Goal: Communication & Community: Answer question/provide support

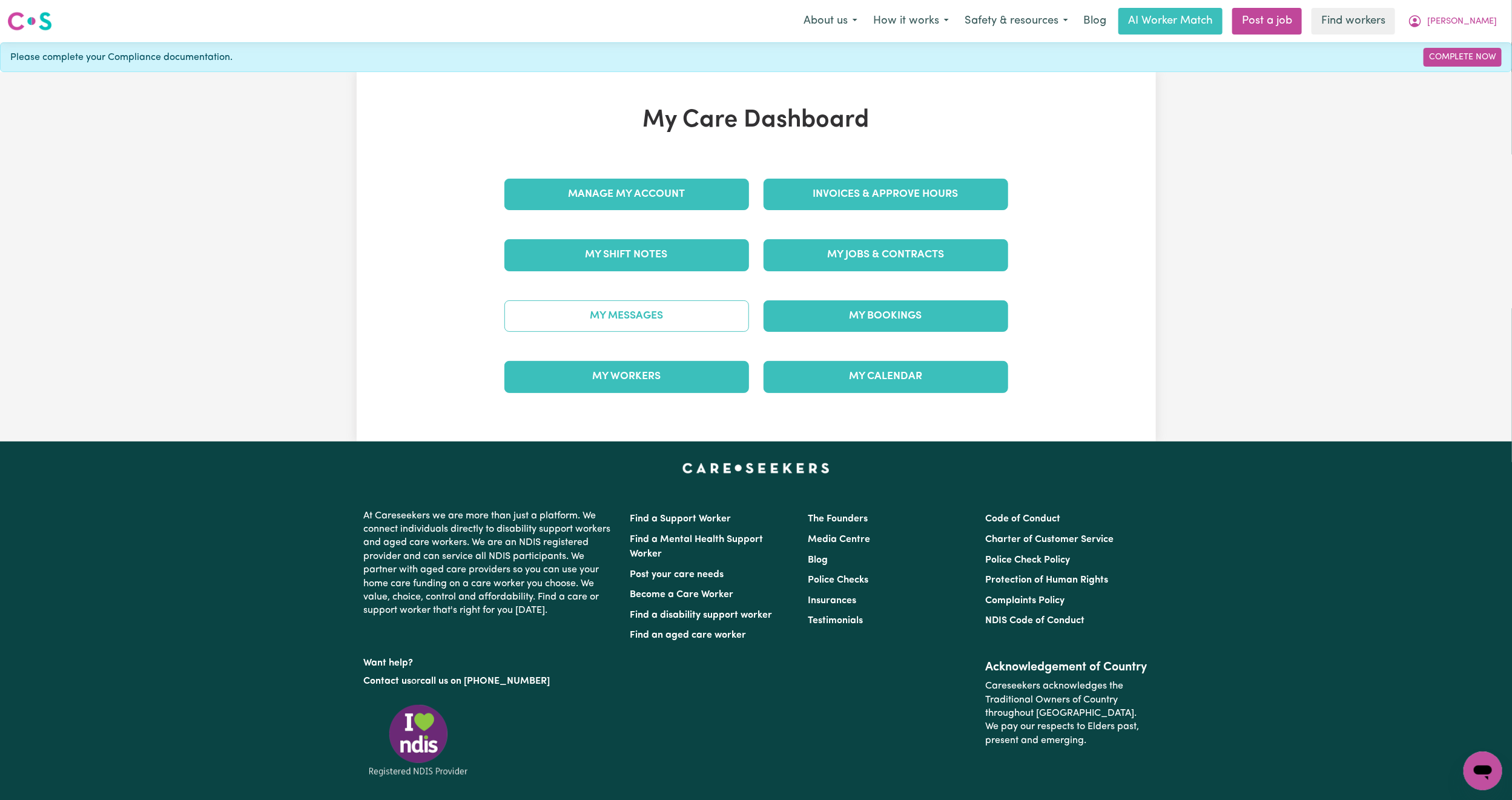
click at [592, 327] on link "My Messages" at bounding box center [626, 315] width 244 height 31
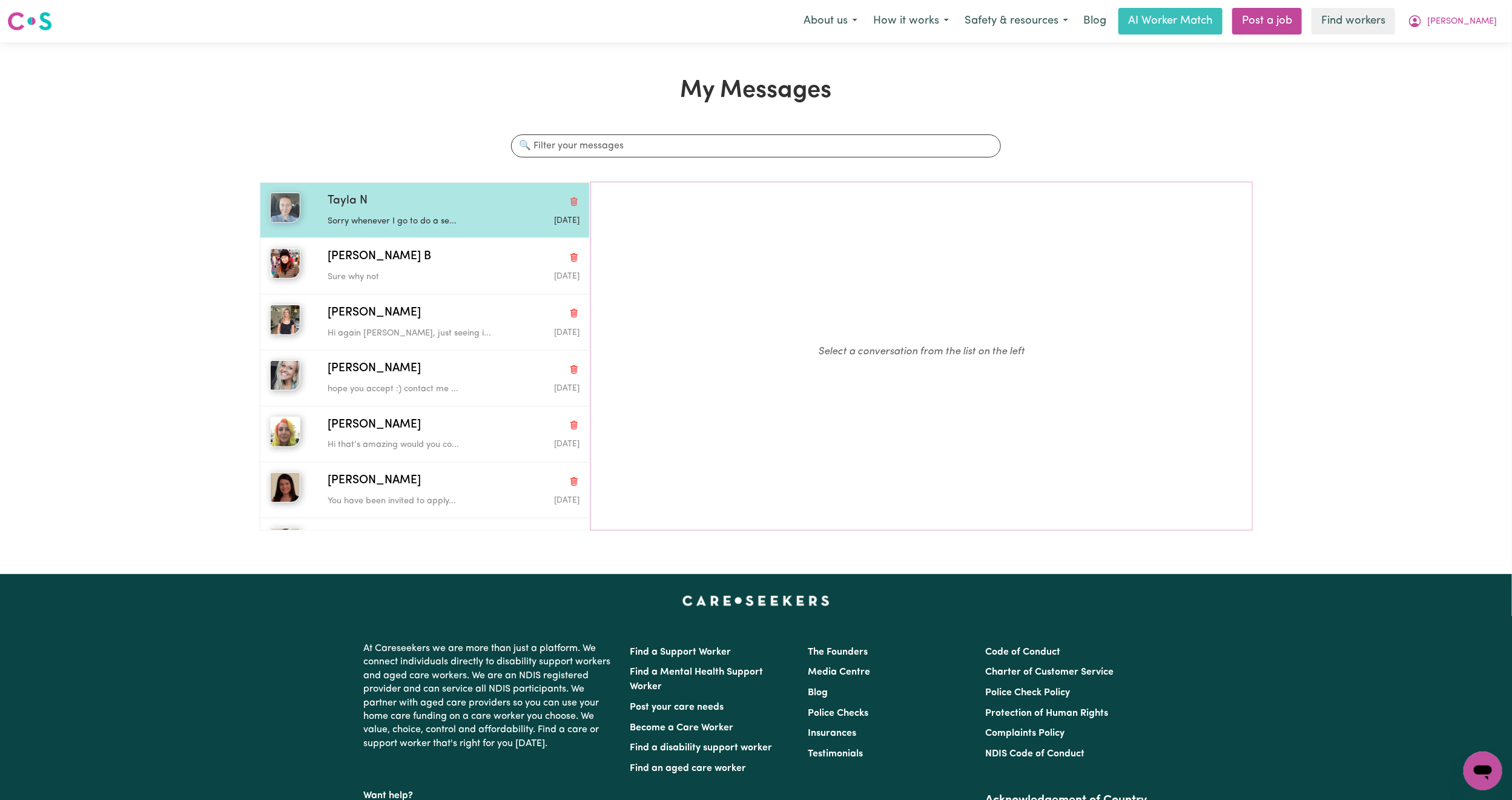
click at [496, 222] on div "[DATE]" at bounding box center [538, 221] width 84 height 12
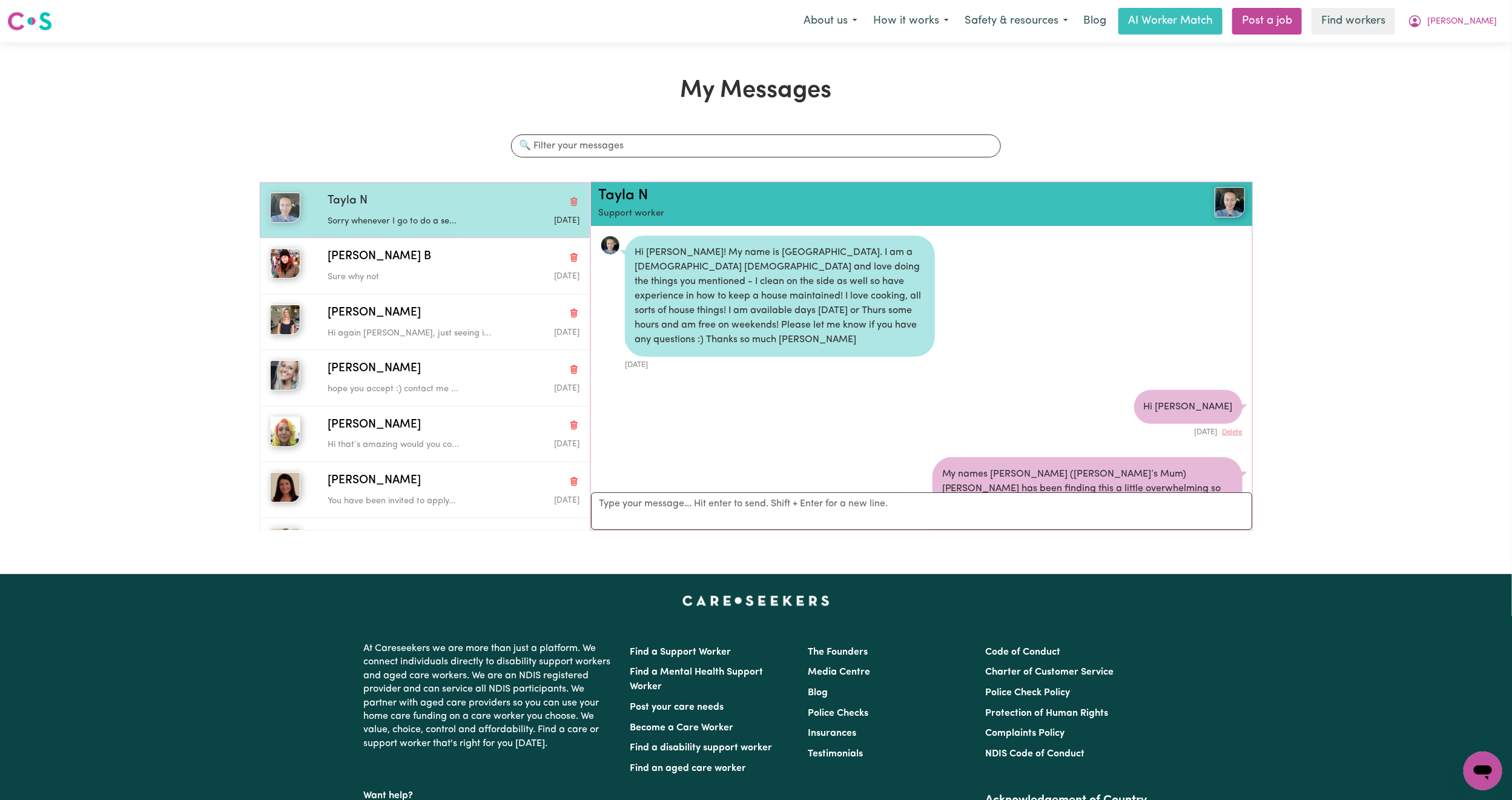
scroll to position [929, 0]
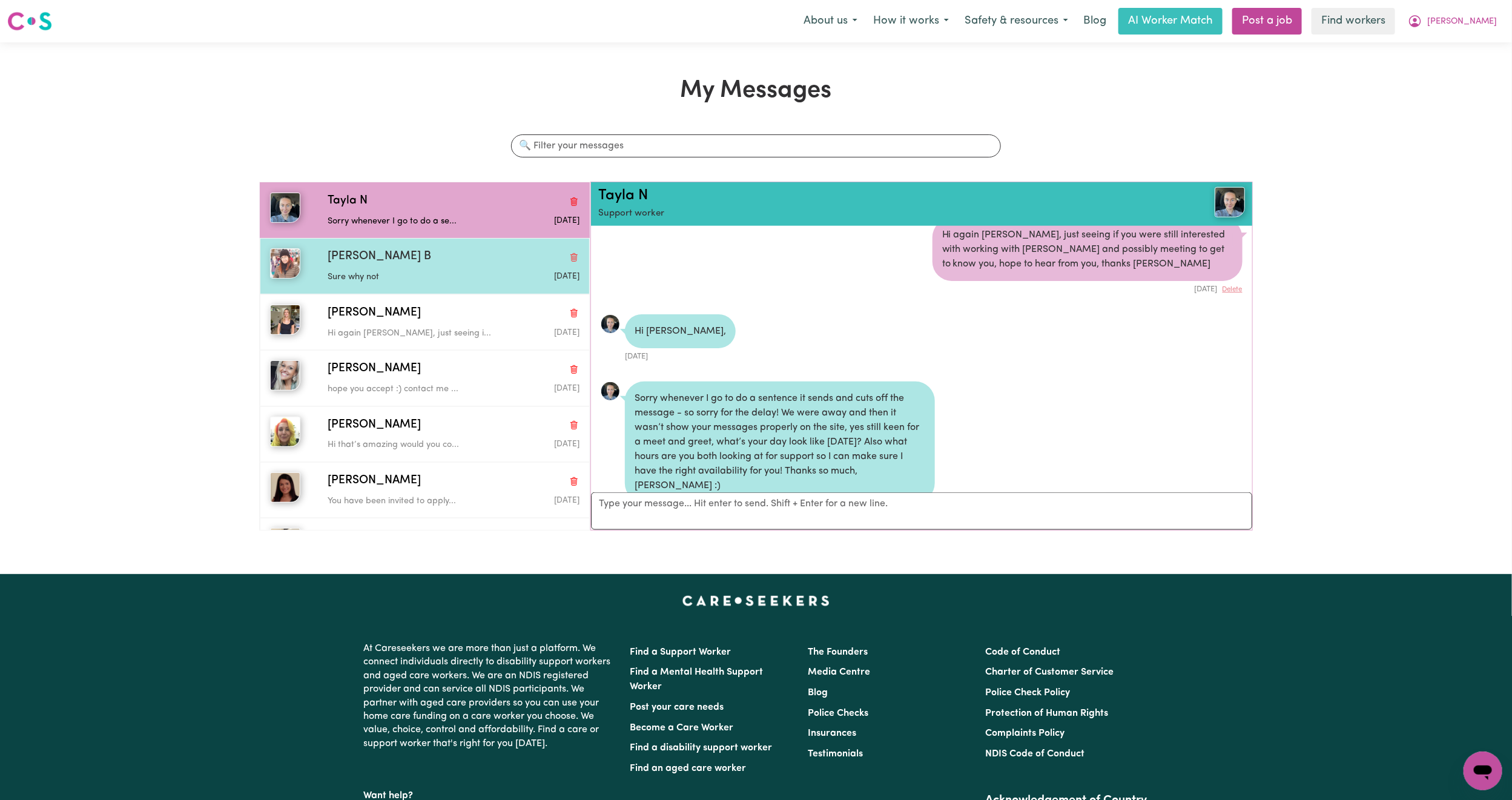
click at [470, 250] on div "[PERSON_NAME] B" at bounding box center [453, 257] width 252 height 18
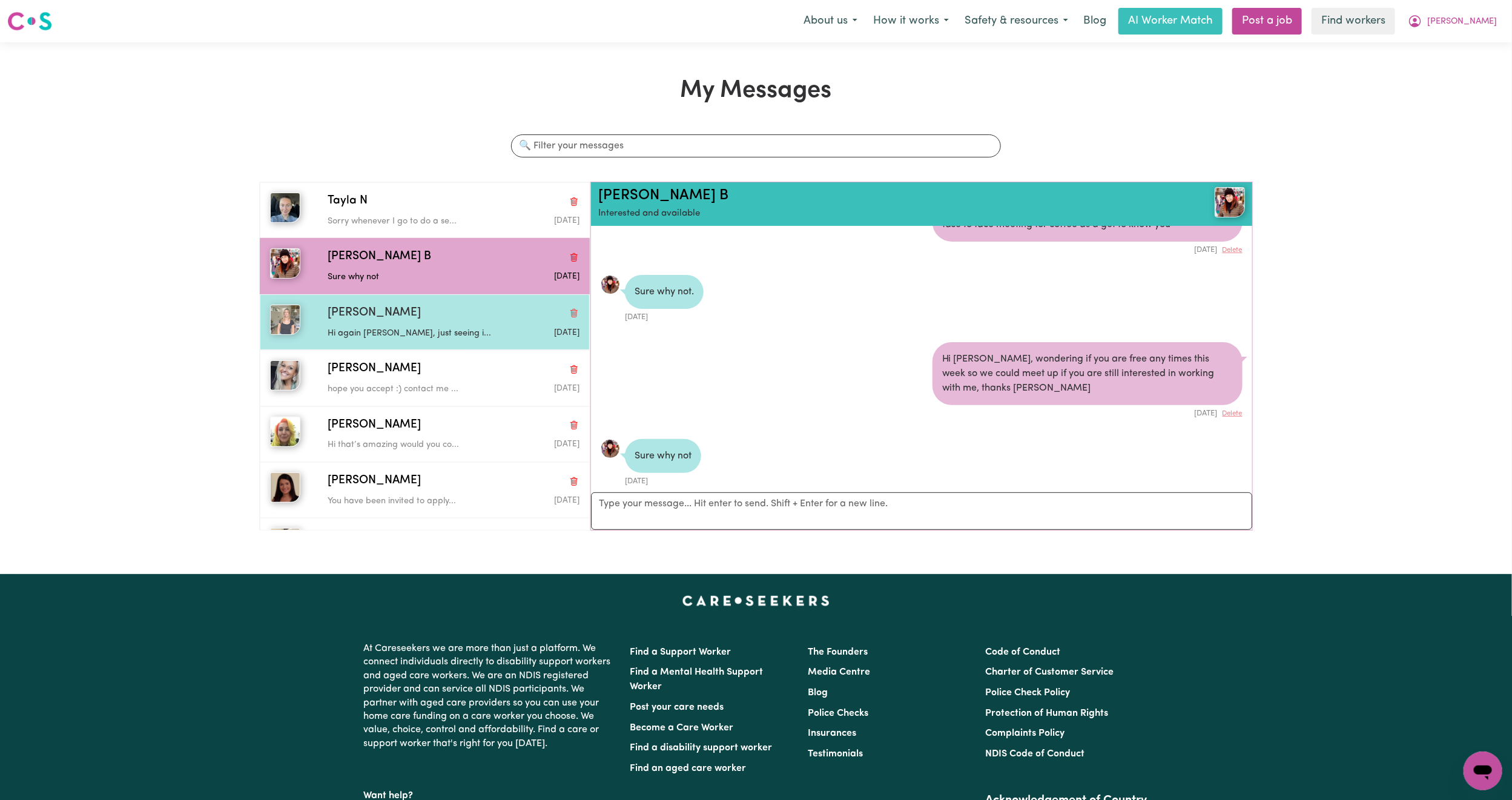
click at [467, 302] on div "[PERSON_NAME] Hi again [PERSON_NAME], just seeing i... [DATE]" at bounding box center [425, 322] width 330 height 56
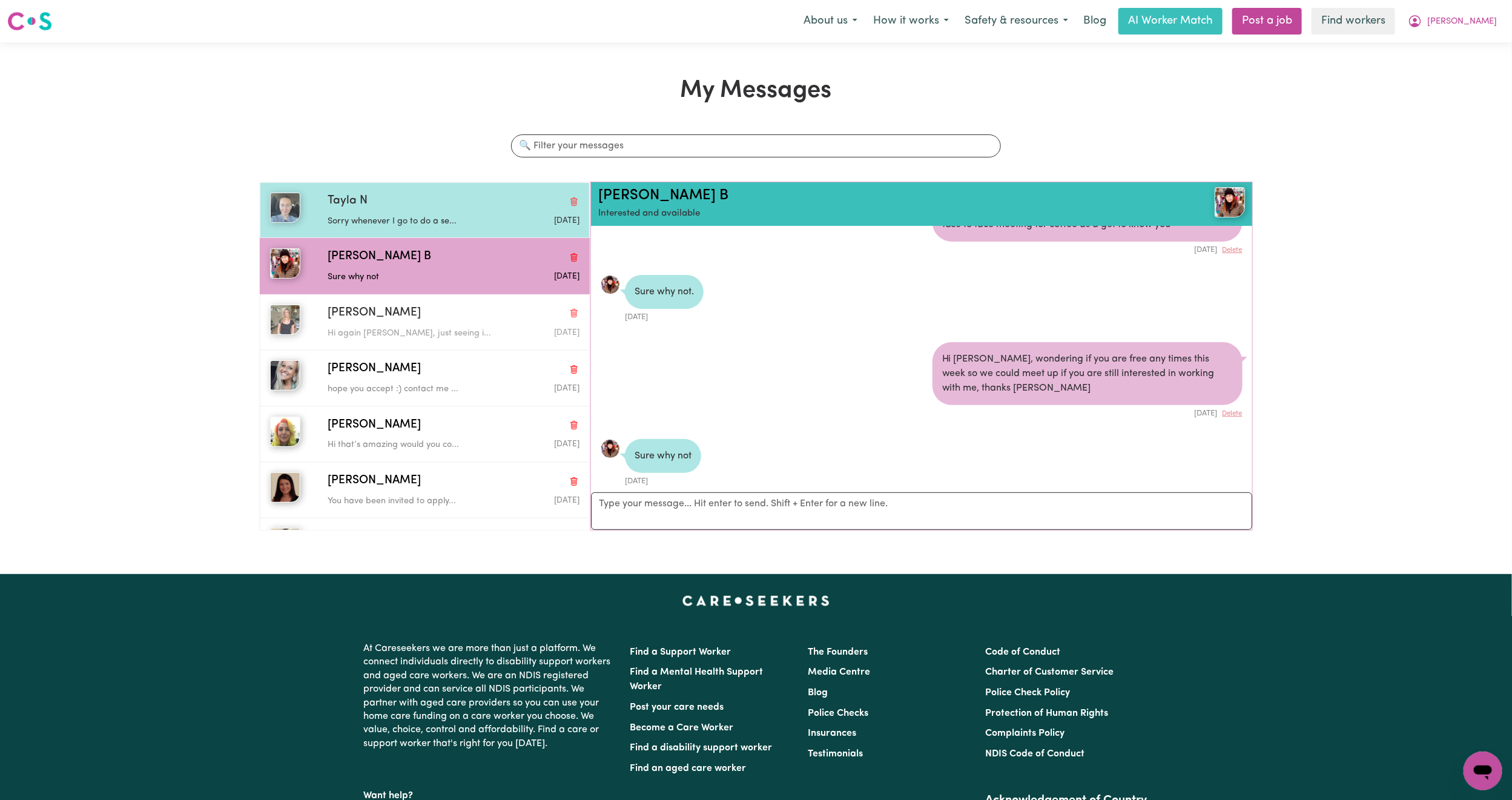
scroll to position [1508, 0]
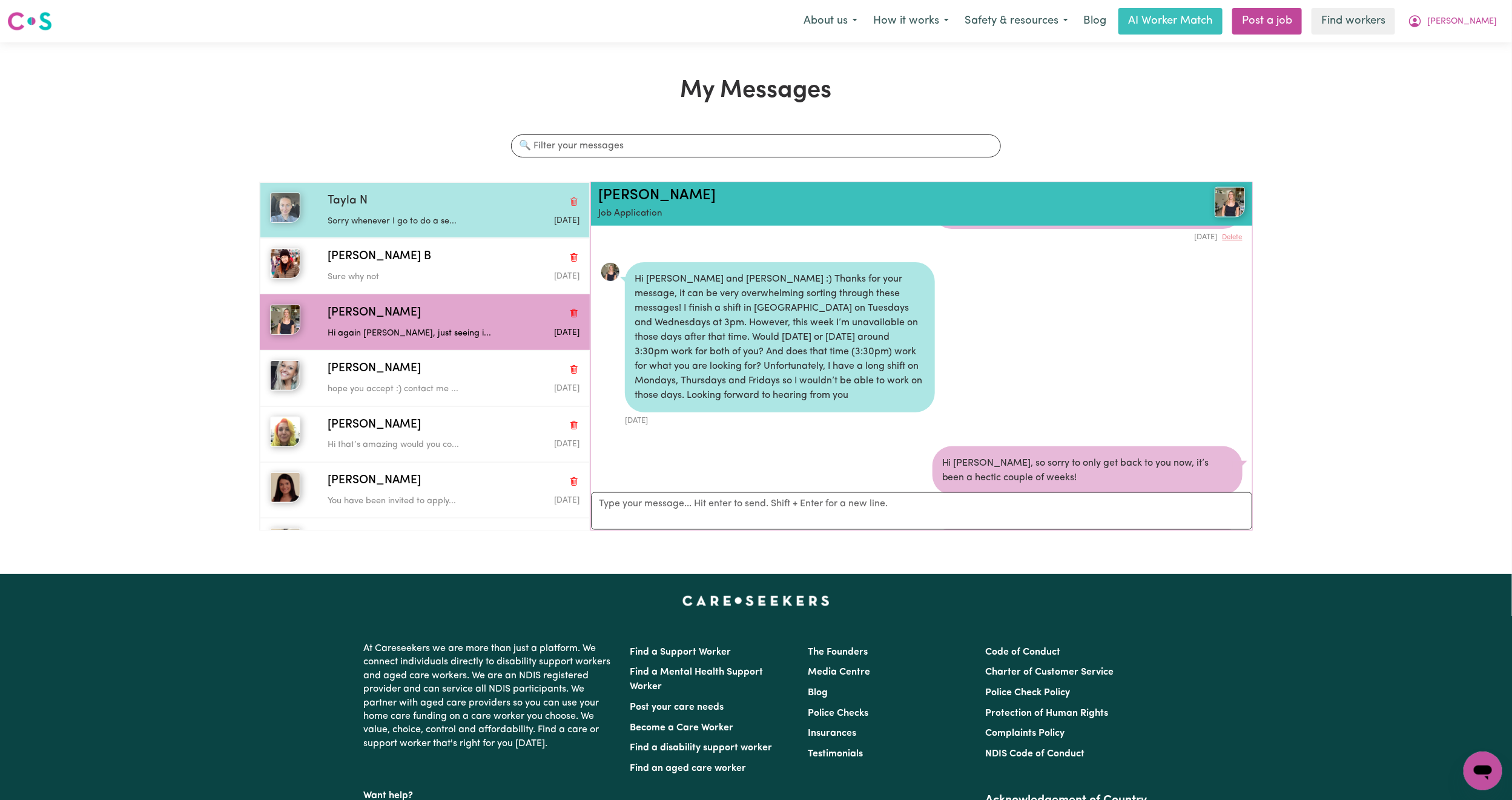
click at [340, 209] on span "Tayla N" at bounding box center [347, 201] width 40 height 18
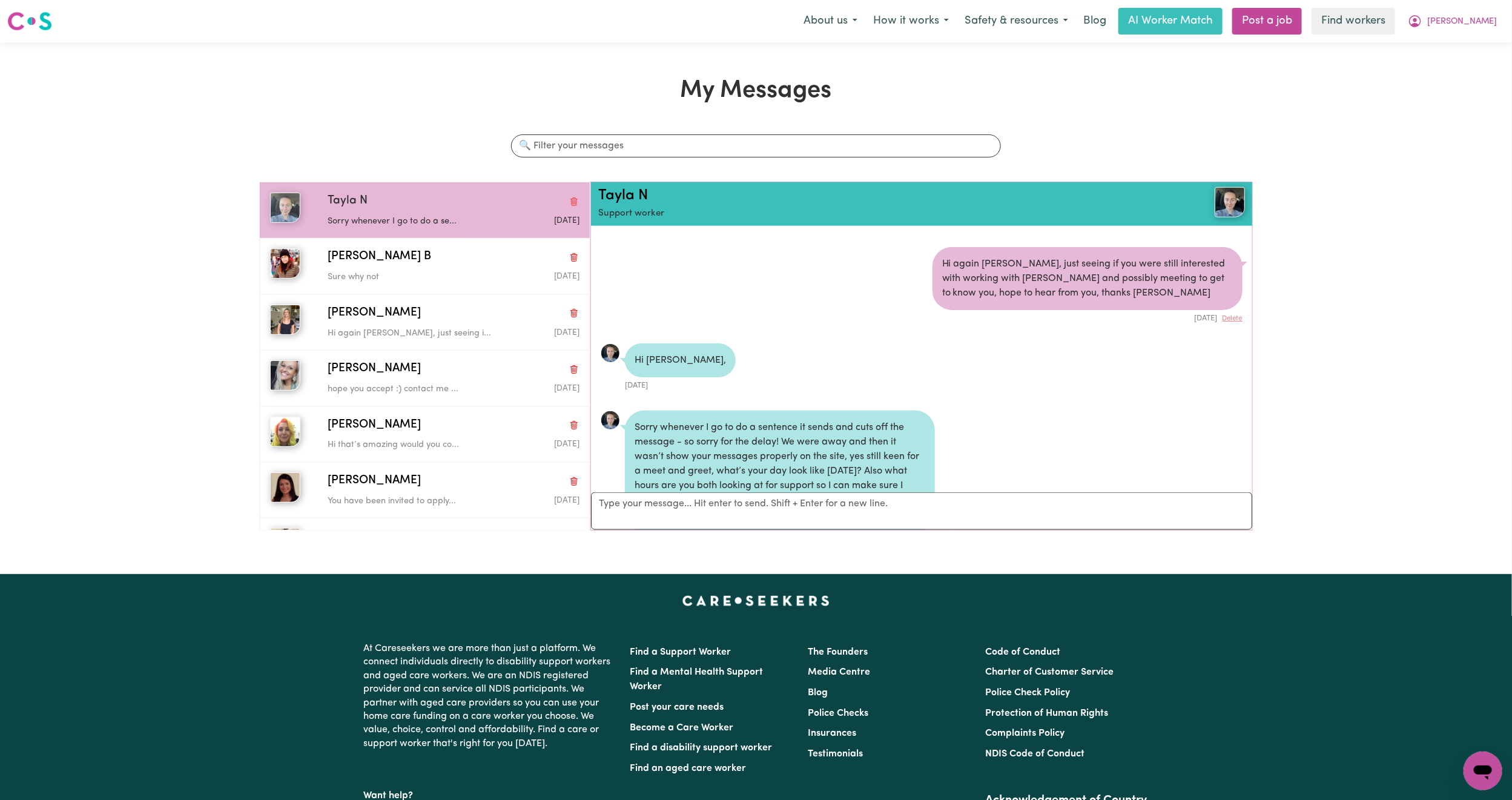
scroll to position [929, 0]
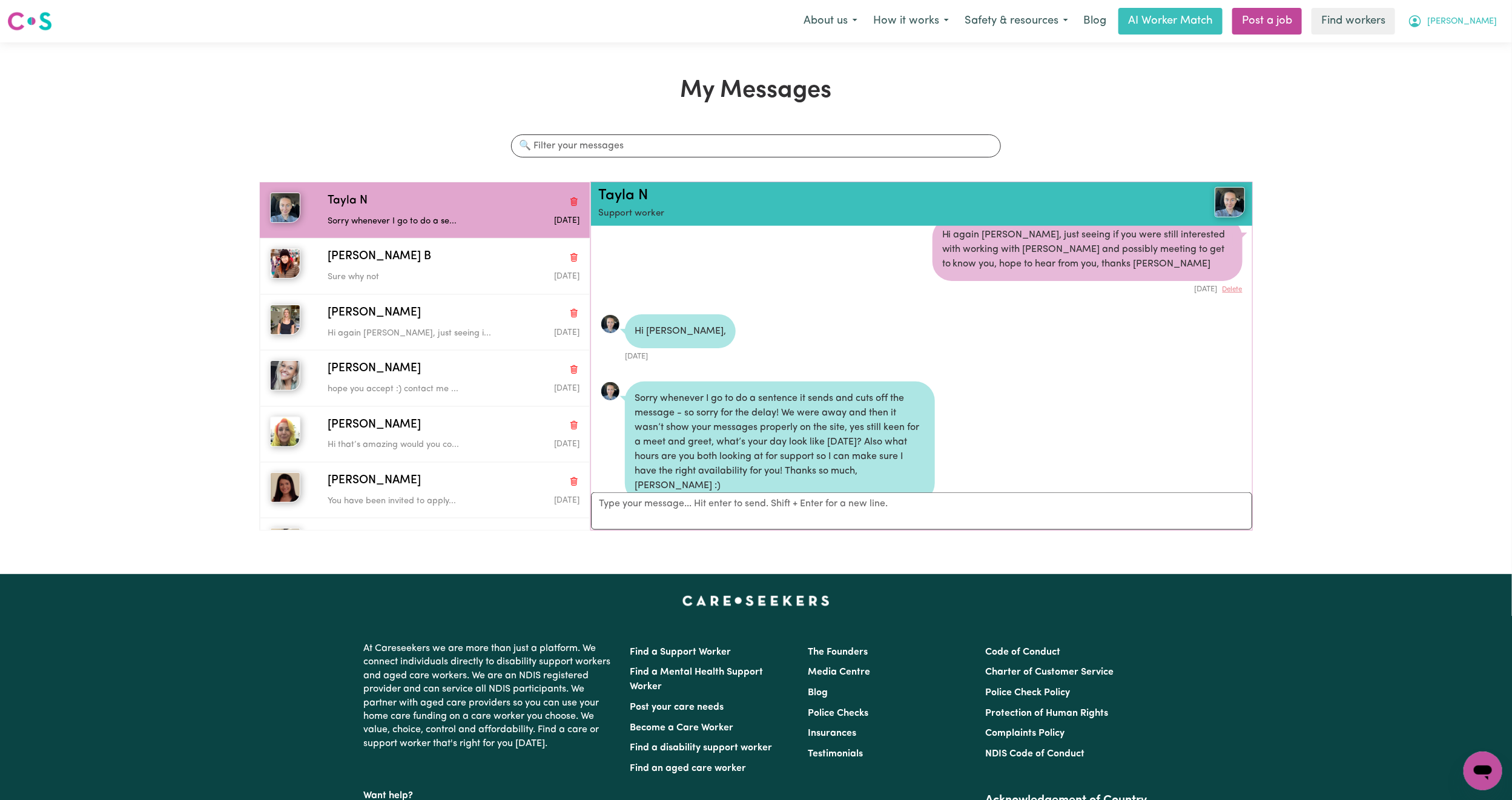
click at [1423, 27] on icon "My Account" at bounding box center [1414, 21] width 14 height 14
click at [1450, 44] on link "My Dashboard" at bounding box center [1456, 46] width 96 height 23
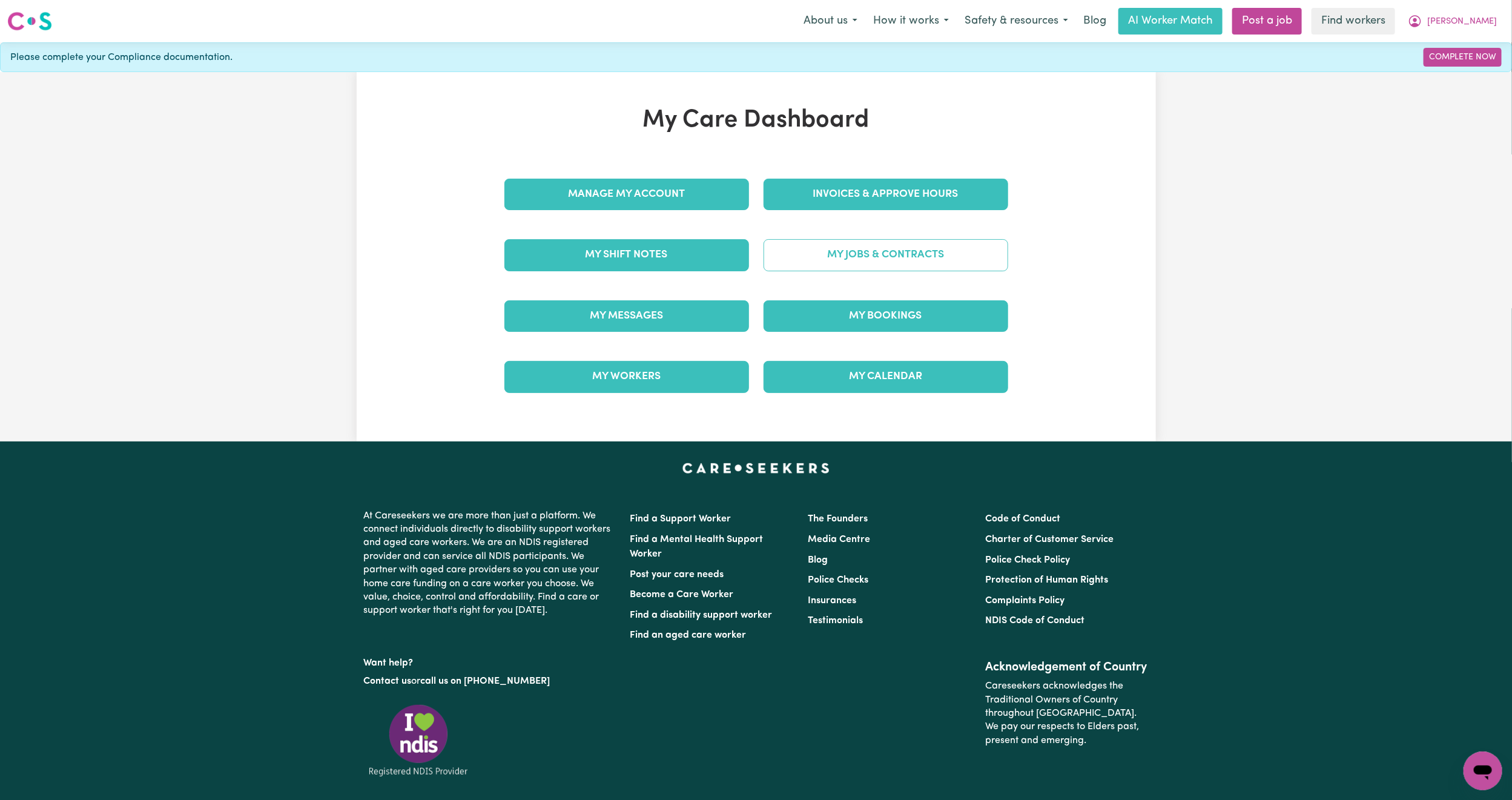
click at [831, 257] on link "My Jobs & Contracts" at bounding box center [886, 255] width 244 height 31
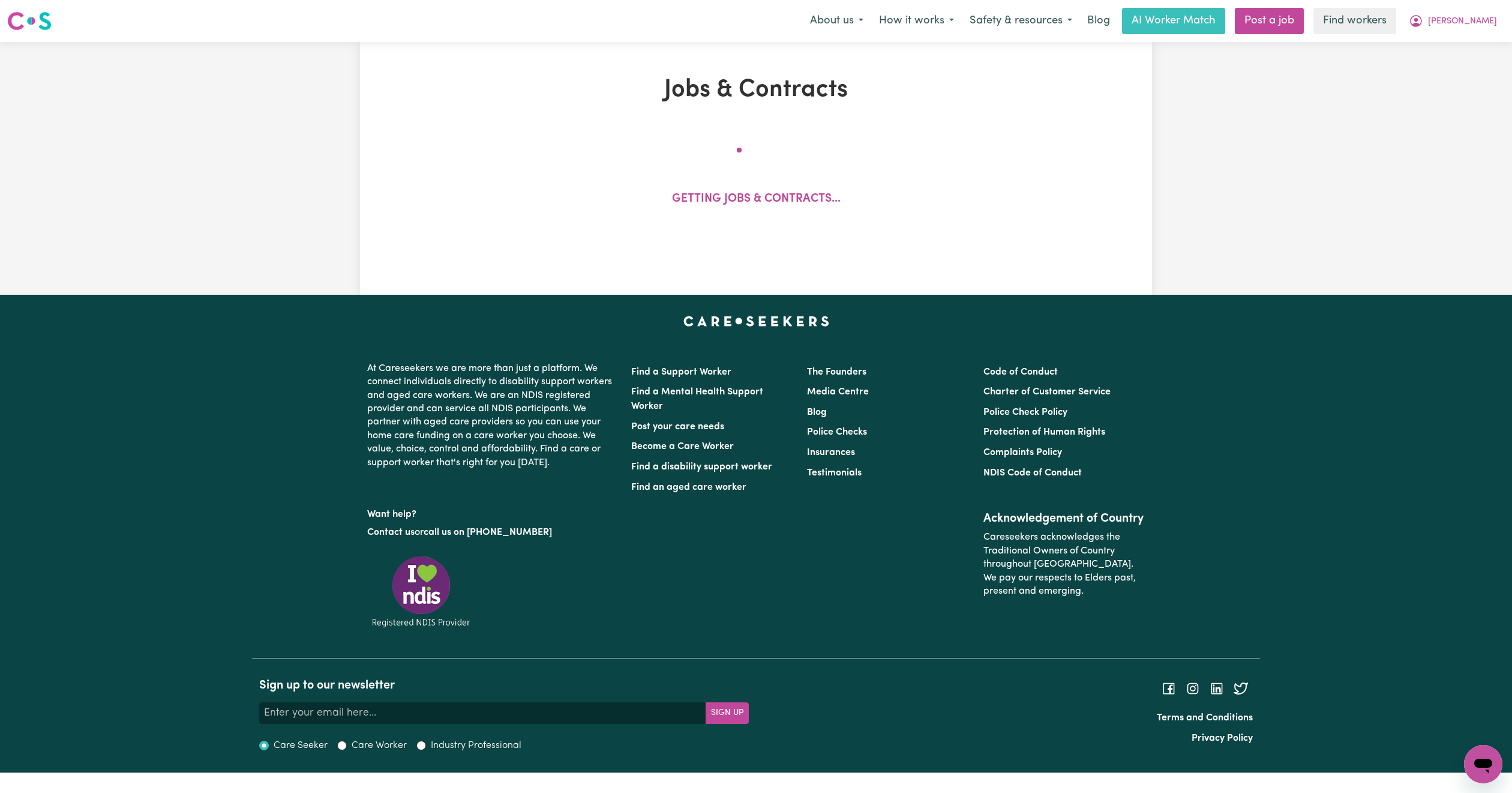
click at [823, 255] on div "Jobs & Contracts Getting jobs & contracts..." at bounding box center [756, 169] width 660 height 186
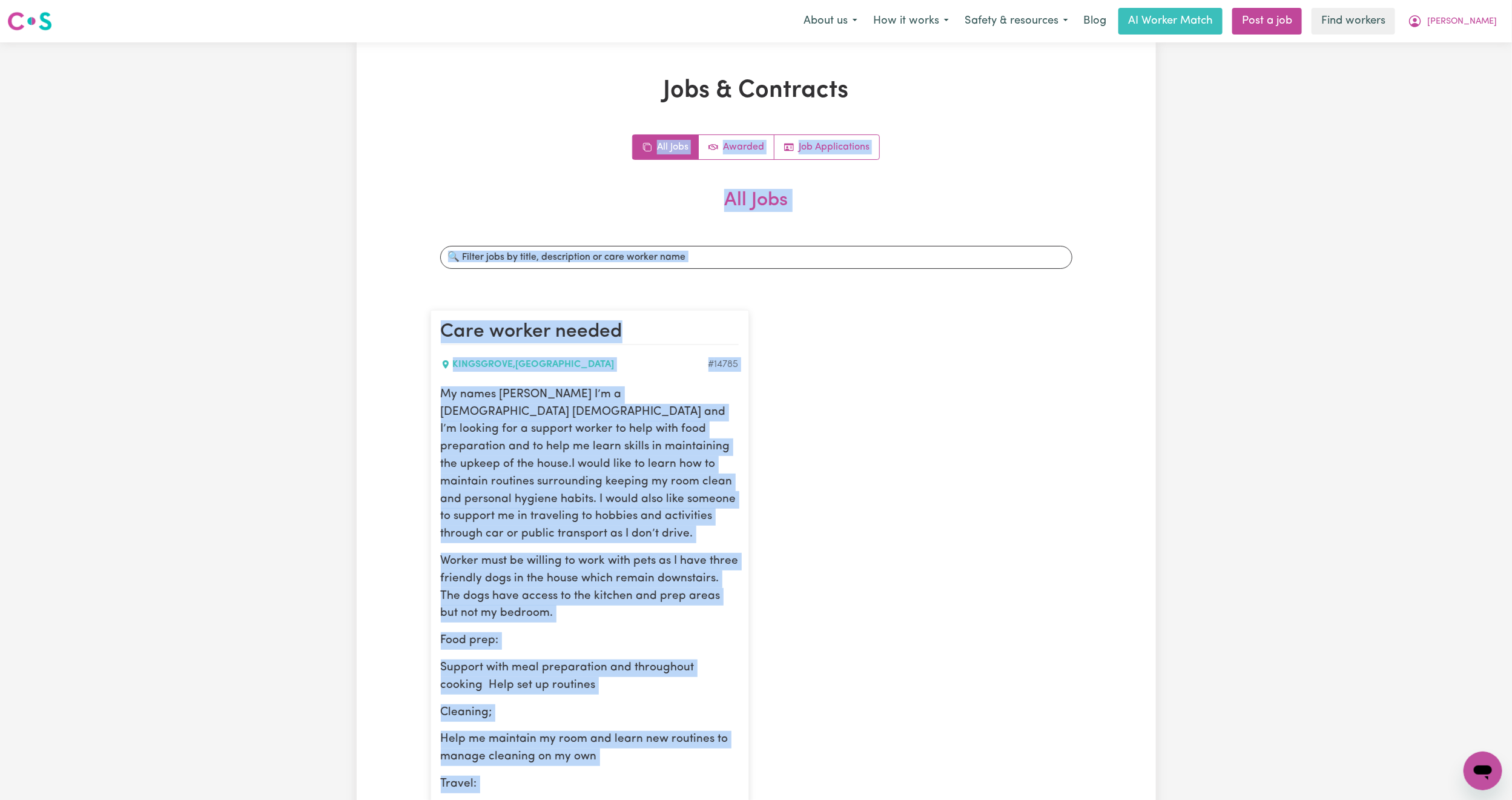
click at [475, 184] on div "All Jobs Awarded Job Applications All Jobs Search jobs Care worker needed KINGS…" at bounding box center [756, 550] width 651 height 834
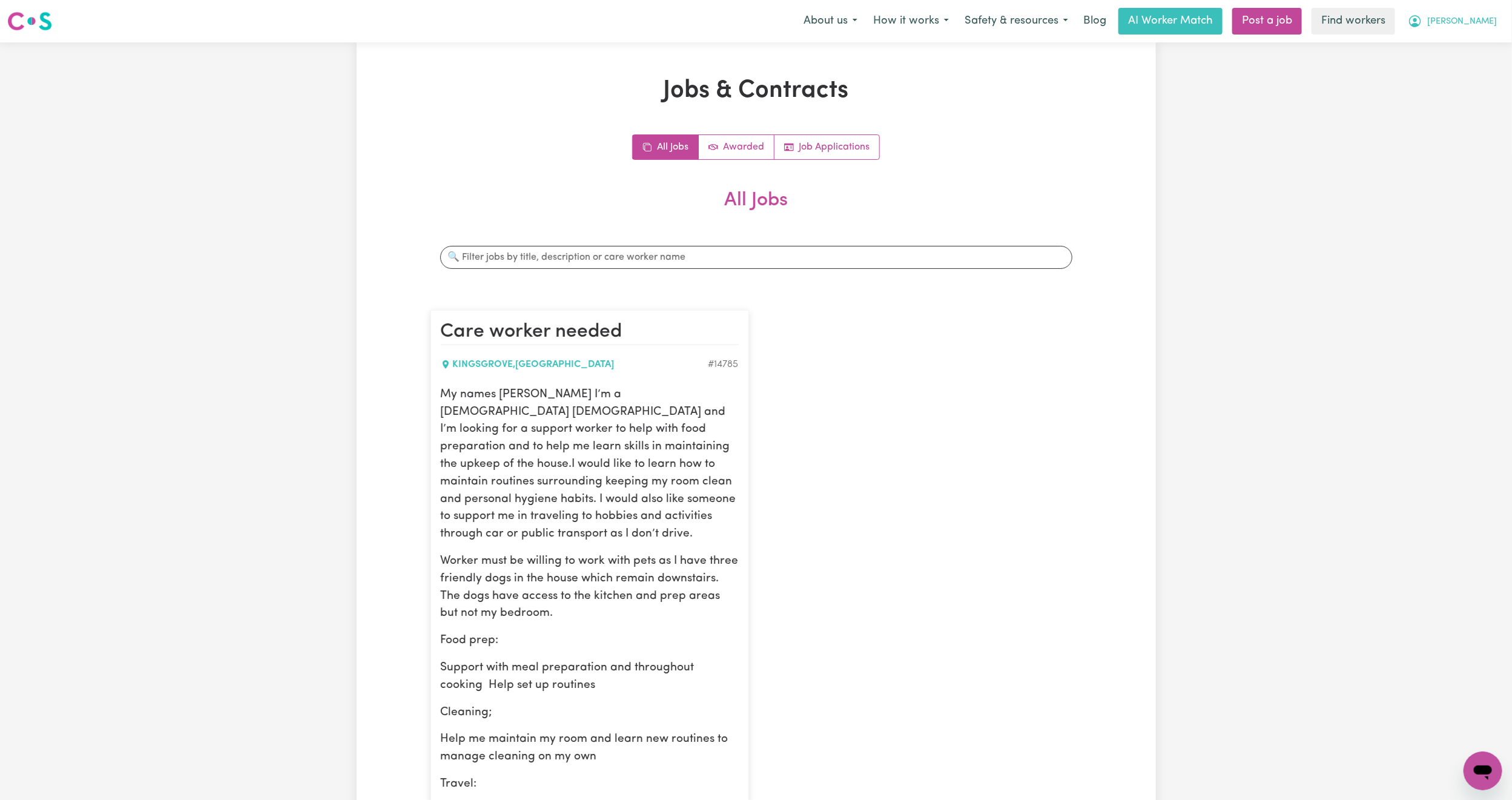
click at [1487, 23] on span "[PERSON_NAME]" at bounding box center [1461, 22] width 70 height 13
click at [1455, 46] on link "My Dashboard" at bounding box center [1456, 46] width 96 height 23
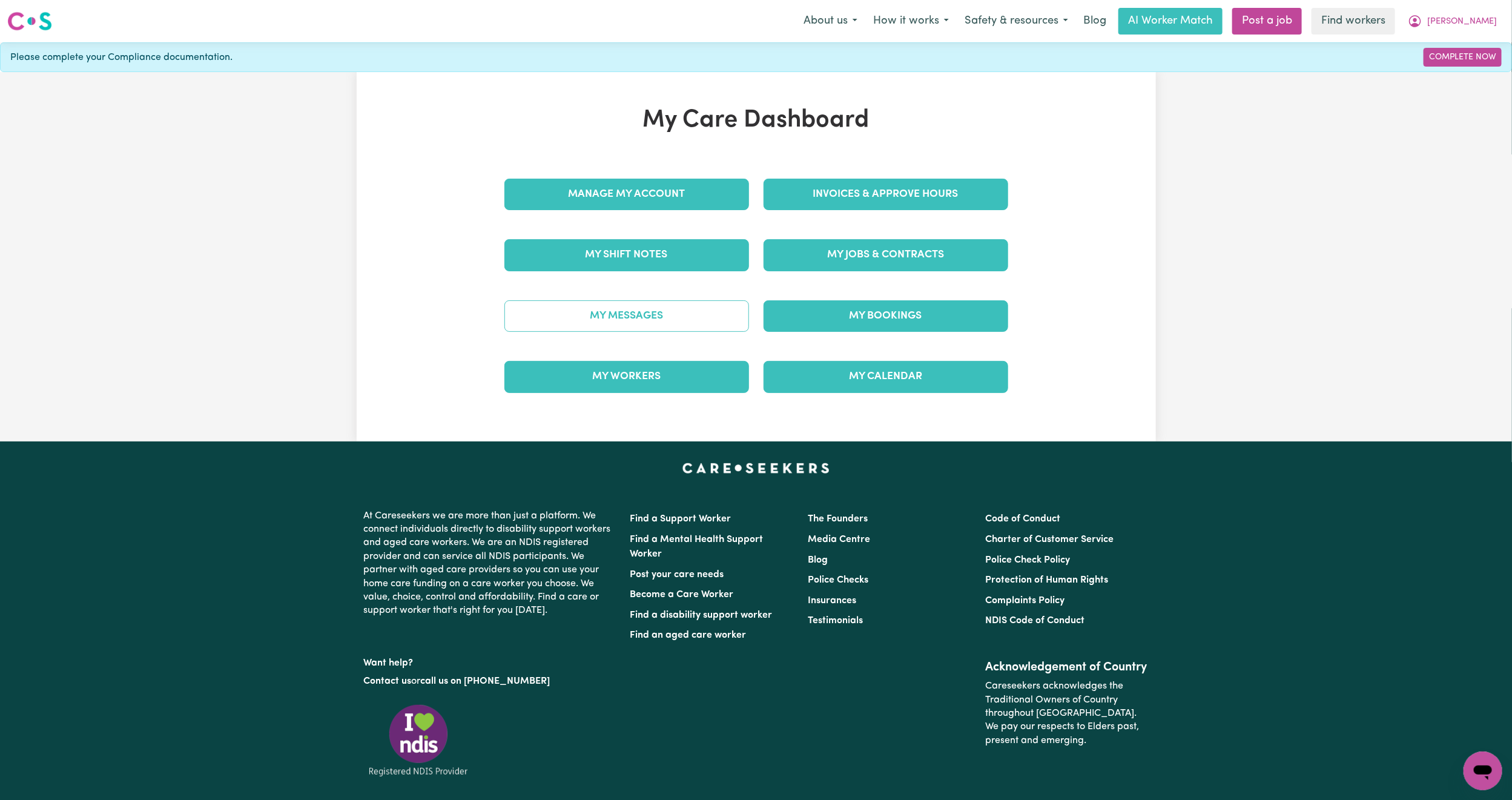
click at [673, 313] on link "My Messages" at bounding box center [626, 315] width 244 height 31
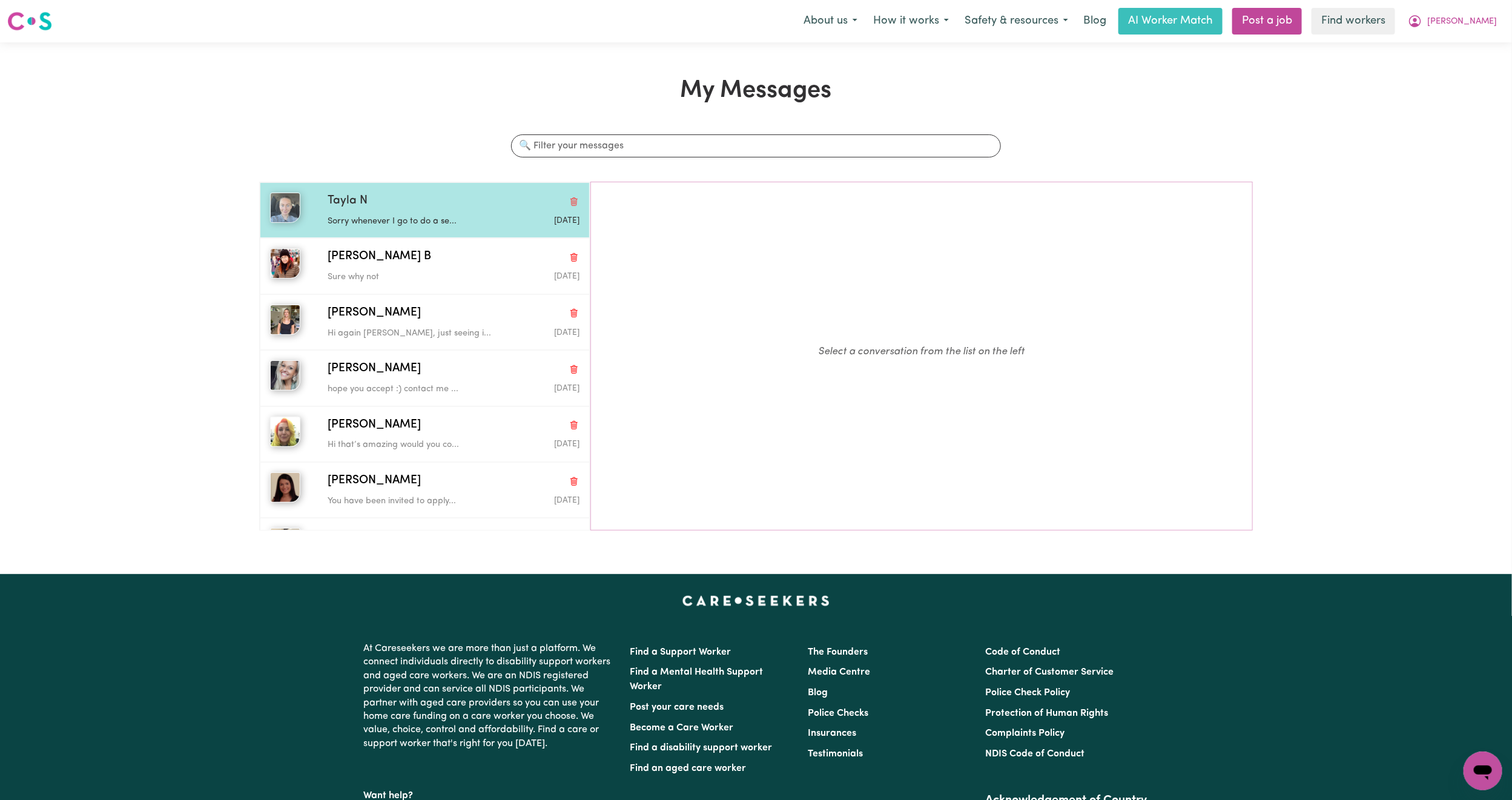
click at [496, 223] on div "[DATE]" at bounding box center [538, 221] width 84 height 12
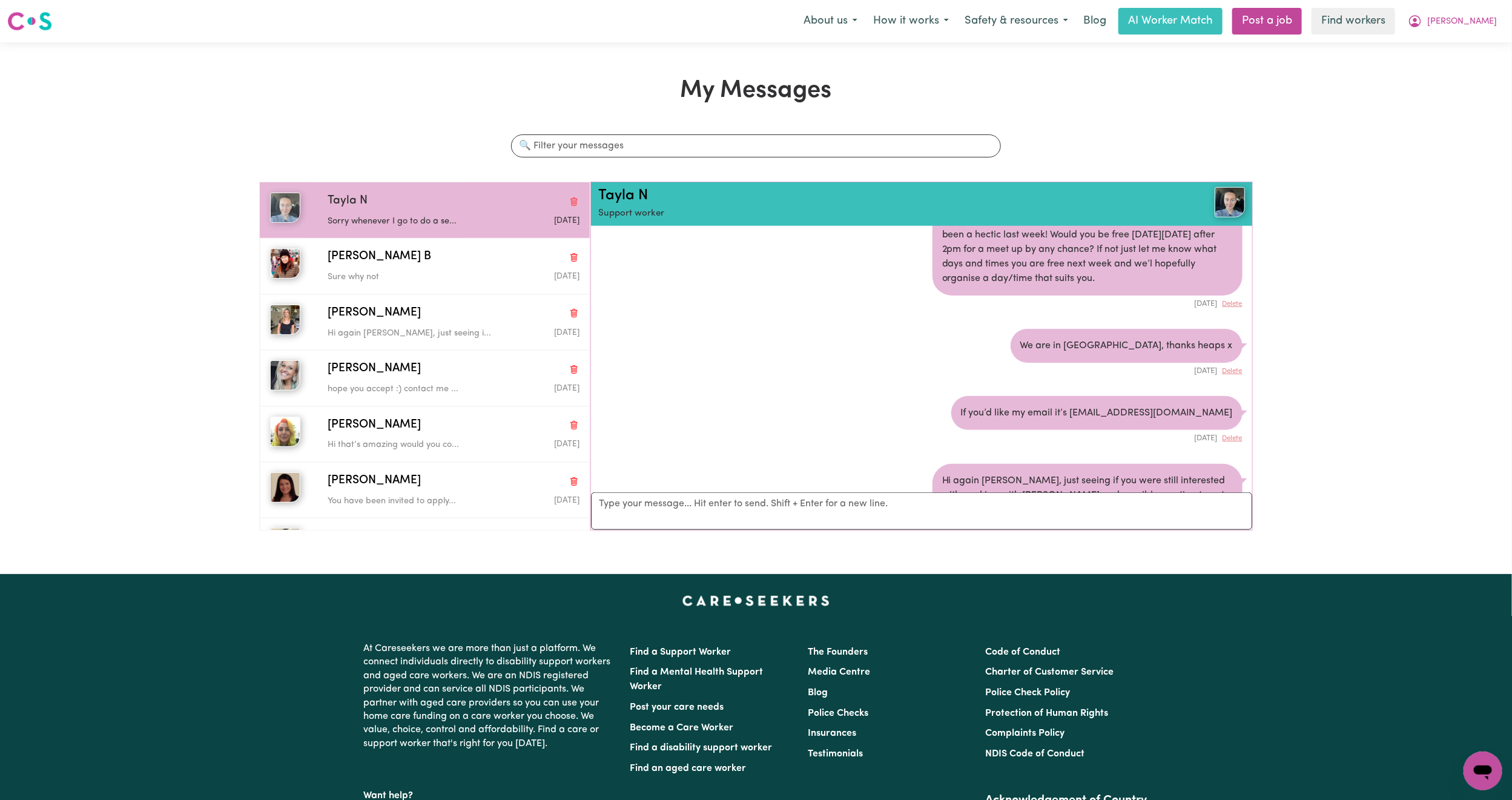
scroll to position [748, 0]
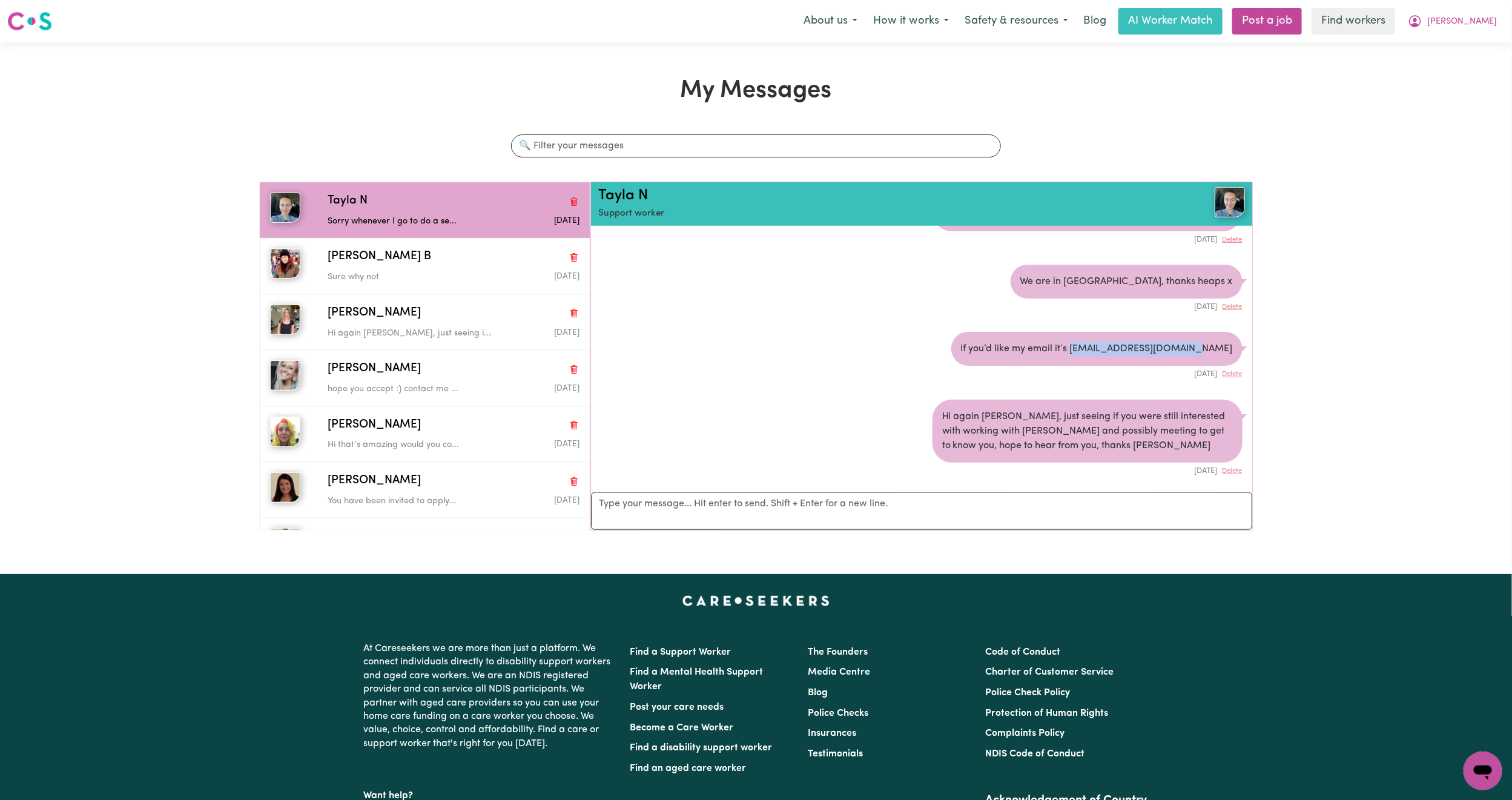
drag, startPoint x: 1225, startPoint y: 317, endPoint x: 1105, endPoint y: 316, distance: 120.0
click at [1105, 332] on div "If you’d like my email it’s [EMAIL_ADDRESS][DOMAIN_NAME]" at bounding box center [1097, 349] width 292 height 34
copy div "[EMAIL_ADDRESS][DOMAIN_NAME]"
click at [1490, 19] on button "[PERSON_NAME]" at bounding box center [1452, 21] width 105 height 25
click at [1435, 67] on link "Logout" at bounding box center [1456, 69] width 96 height 23
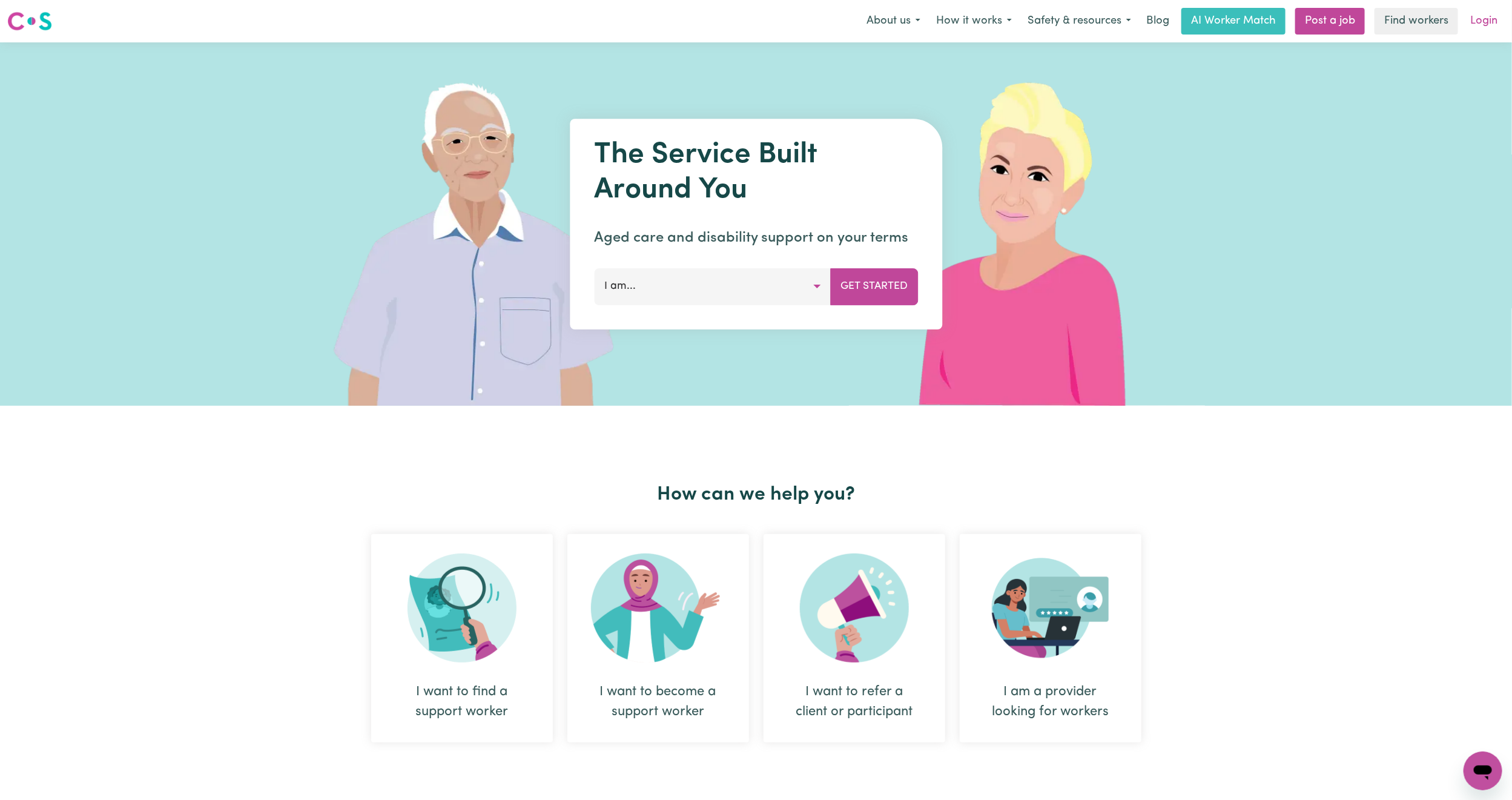
click at [1475, 16] on link "Login" at bounding box center [1484, 21] width 42 height 27
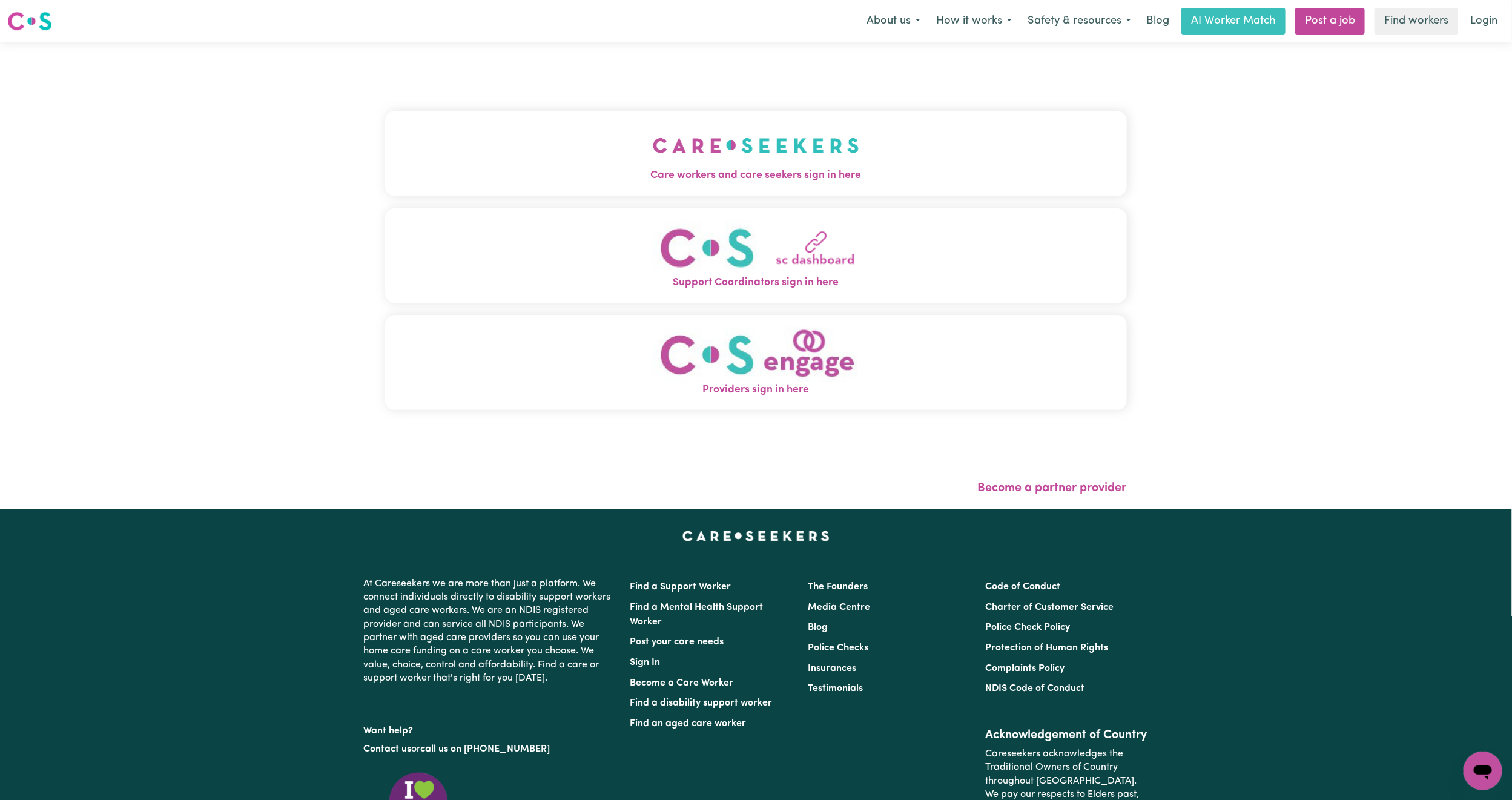
drag, startPoint x: 498, startPoint y: 111, endPoint x: 508, endPoint y: 126, distance: 18.0
click at [498, 111] on button "Care workers and care seekers sign in here" at bounding box center [756, 153] width 742 height 85
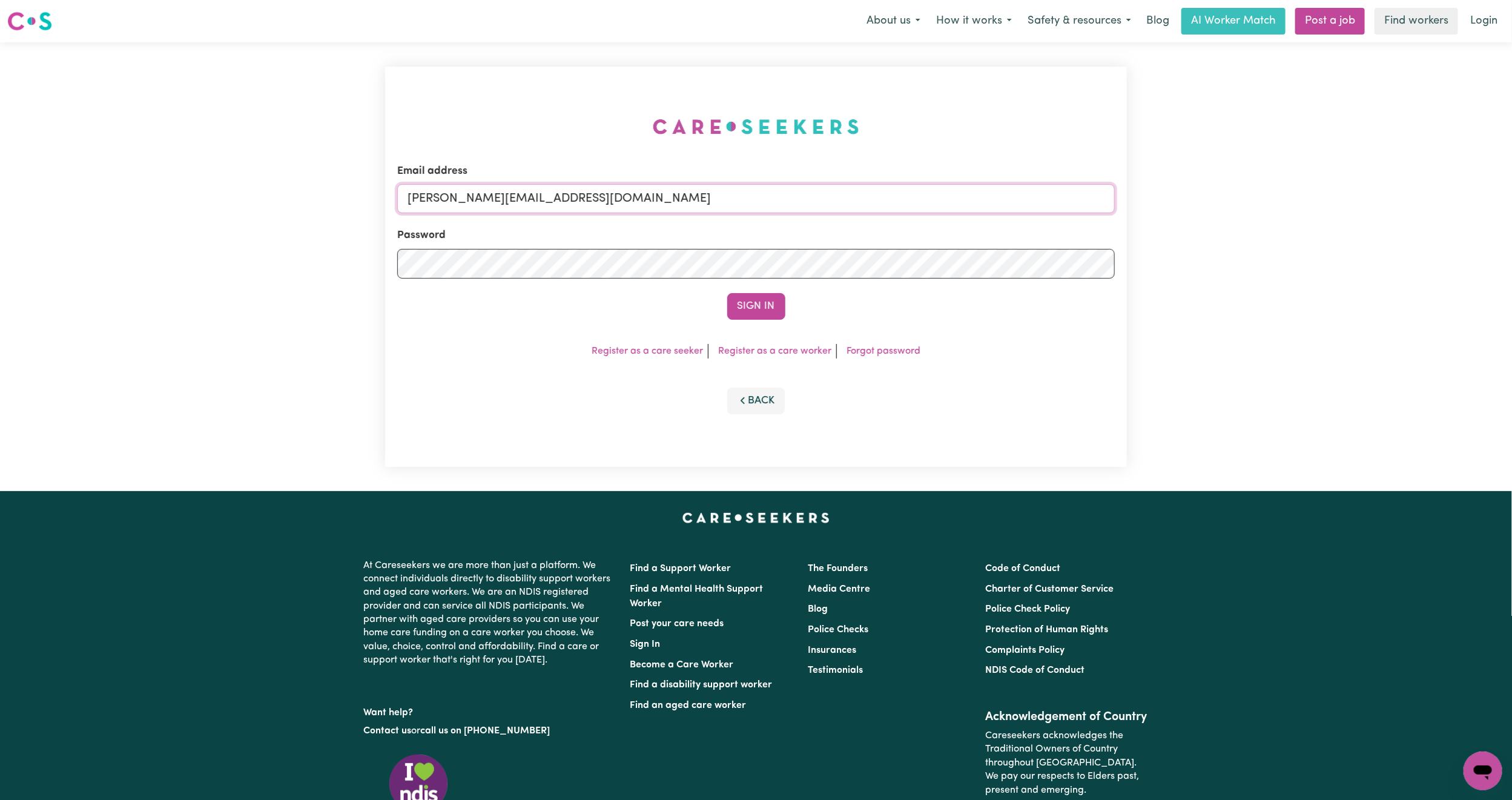
click at [494, 193] on input "[PERSON_NAME][EMAIL_ADDRESS][DOMAIN_NAME]" at bounding box center [755, 198] width 717 height 29
drag, startPoint x: 475, startPoint y: 200, endPoint x: 901, endPoint y: 200, distance: 426.0
click at [901, 200] on input "[EMAIL_ADDRESS][PERSON_NAME][DOMAIN_NAME]" at bounding box center [755, 198] width 717 height 29
type input "superuser~[EMAIL_ADDRESS][DOMAIN_NAME]"
click at [759, 309] on button "Sign In" at bounding box center [756, 307] width 58 height 27
